Goal: Obtain resource: Download file/media

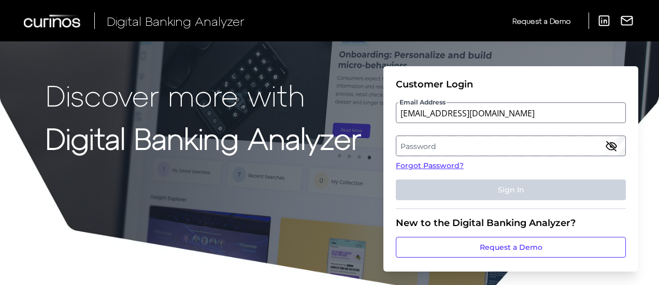
type input "[EMAIL_ADDRESS][DOMAIN_NAME]"
click at [436, 143] on label "Password" at bounding box center [510, 146] width 228 height 19
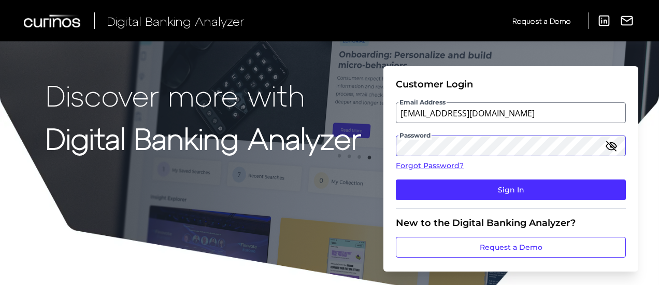
click at [396, 180] on button "Sign In" at bounding box center [511, 190] width 230 height 21
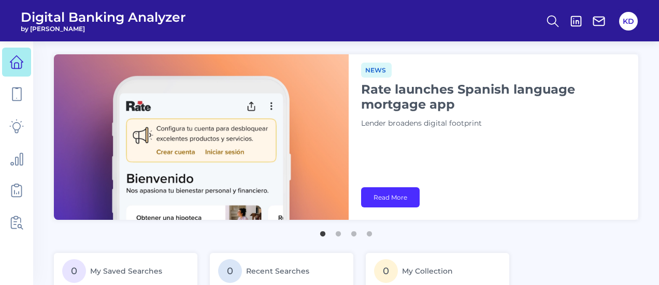
scroll to position [48, 0]
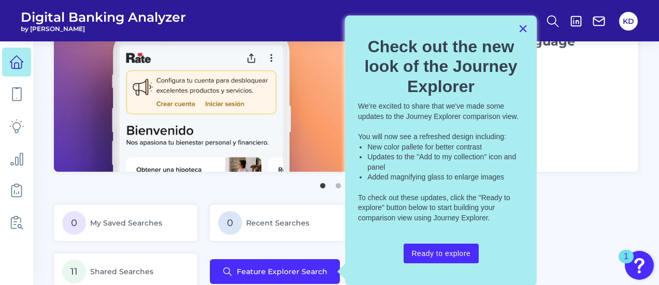
click at [522, 30] on button "×" at bounding box center [523, 28] width 10 height 17
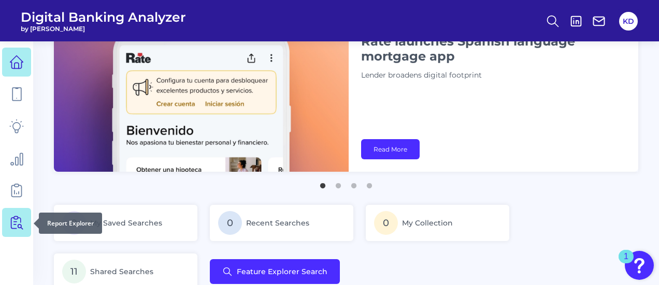
click at [17, 223] on icon at bounding box center [16, 222] width 14 height 14
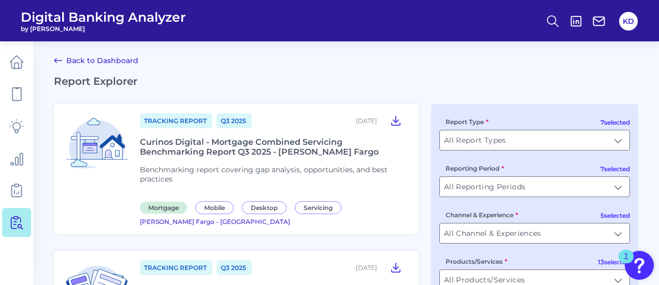
scroll to position [52, 0]
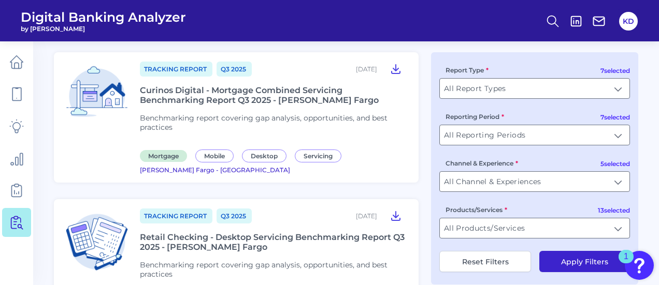
click at [214, 91] on div "Curinos Digital - Mortgage Combined Servicing Benchmarking Report Q3 2025 - [PE…" at bounding box center [273, 95] width 266 height 20
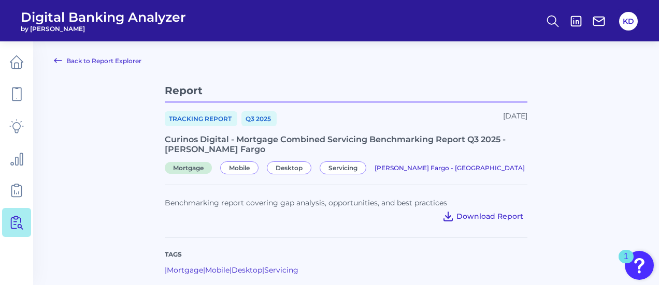
click at [482, 216] on span "Download Report" at bounding box center [489, 216] width 67 height 9
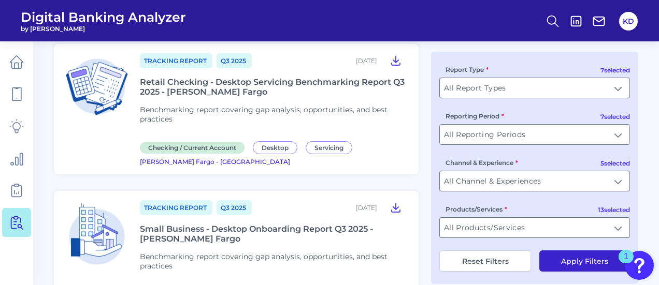
scroll to position [155, 0]
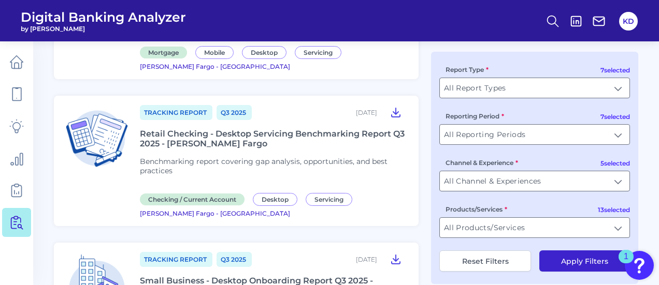
drag, startPoint x: 184, startPoint y: 119, endPoint x: 163, endPoint y: 120, distance: 21.2
click at [163, 129] on div "Retail Checking - Desktop Servicing Benchmarking Report Q3 2025 - [PERSON_NAME]…" at bounding box center [273, 139] width 266 height 20
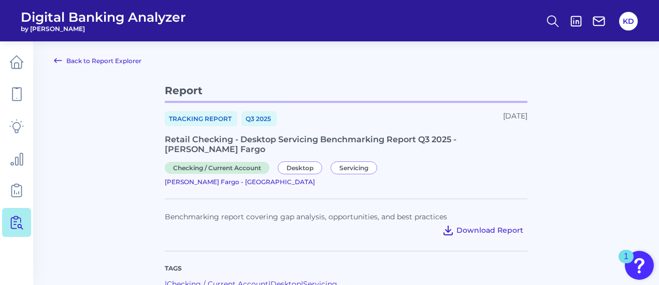
click at [478, 226] on span "Download Report" at bounding box center [489, 230] width 67 height 9
drag, startPoint x: 111, startPoint y: 153, endPoint x: 125, endPoint y: 155, distance: 14.1
click at [115, 158] on main "Back to Report Explorer Report Tracking Report Q3 [DATE], 2025 Retail Checking …" at bounding box center [329, 187] width 659 height 374
click at [380, 222] on div "Tags | Checking / Current Account | Desktop | Servicing Benchmarking report cov…" at bounding box center [346, 243] width 362 height 115
click at [484, 226] on span "Download Report" at bounding box center [489, 230] width 67 height 9
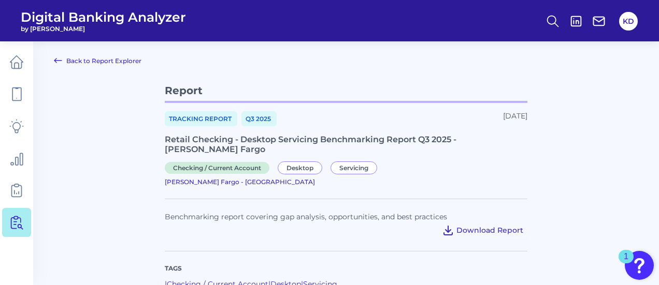
click at [481, 226] on span "Download Report" at bounding box center [489, 230] width 67 height 9
